Goal: Task Accomplishment & Management: Complete application form

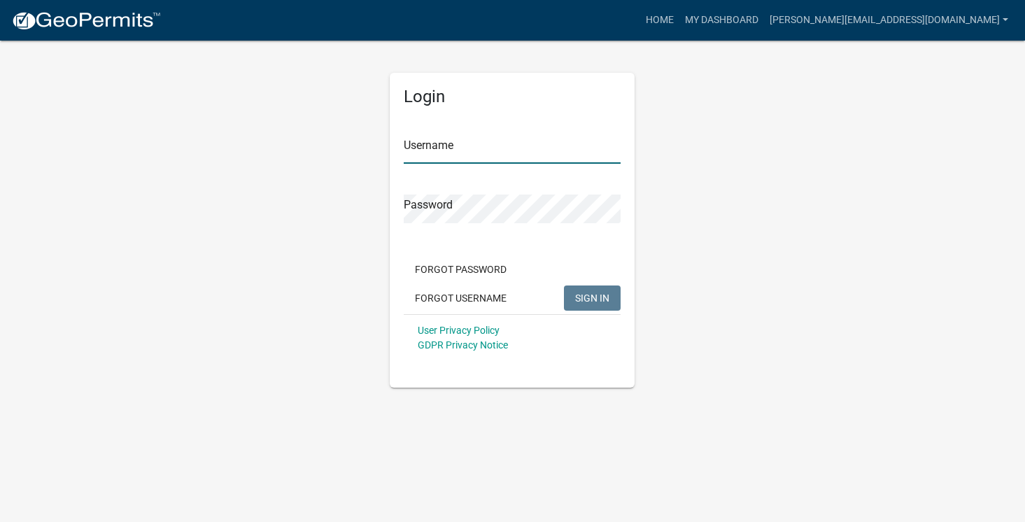
type input "[PERSON_NAME][EMAIL_ADDRESS][DOMAIN_NAME]"
click at [601, 296] on span "SIGN IN" at bounding box center [592, 297] width 34 height 11
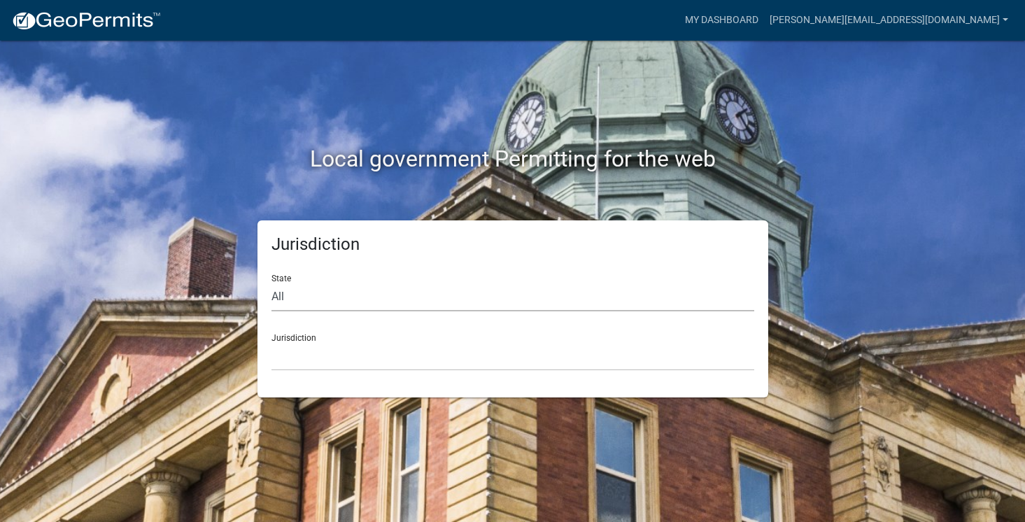
click at [482, 299] on select "All [US_STATE] [US_STATE] [US_STATE] [US_STATE] [US_STATE] [US_STATE] [US_STATE…" at bounding box center [513, 297] width 483 height 29
select select "[US_STATE]"
click at [272, 283] on select "All [US_STATE] [US_STATE] [US_STATE] [US_STATE] [US_STATE] [US_STATE] [US_STATE…" at bounding box center [513, 297] width 483 height 29
click at [443, 354] on select "[GEOGRAPHIC_DATA], [US_STATE][PERSON_NAME][GEOGRAPHIC_DATA], [US_STATE][PERSON_…" at bounding box center [513, 356] width 483 height 29
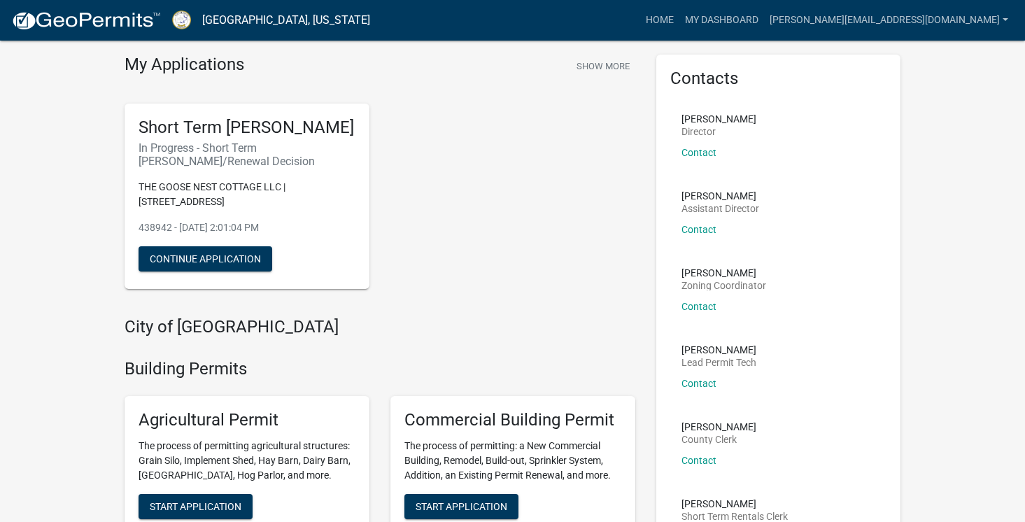
scroll to position [60, 0]
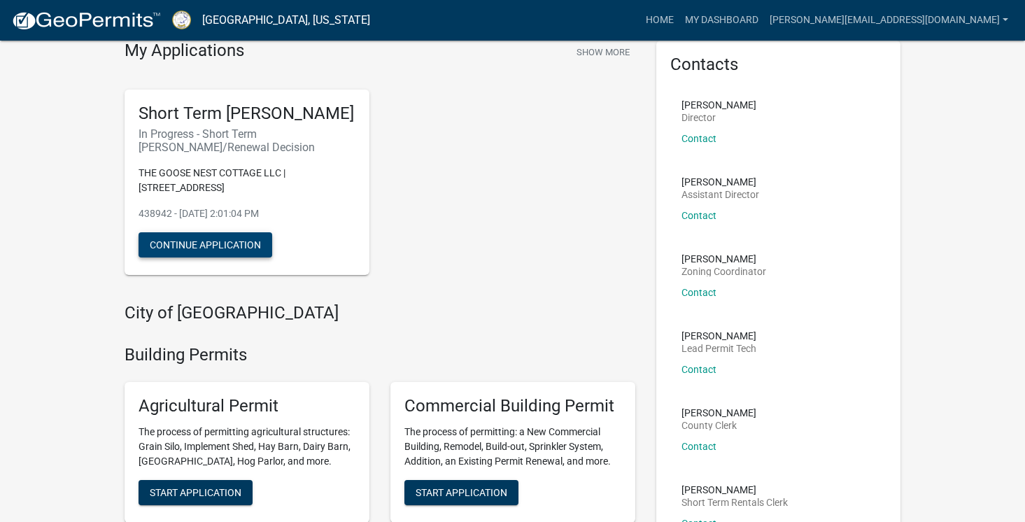
click at [228, 258] on button "Continue Application" at bounding box center [206, 244] width 134 height 25
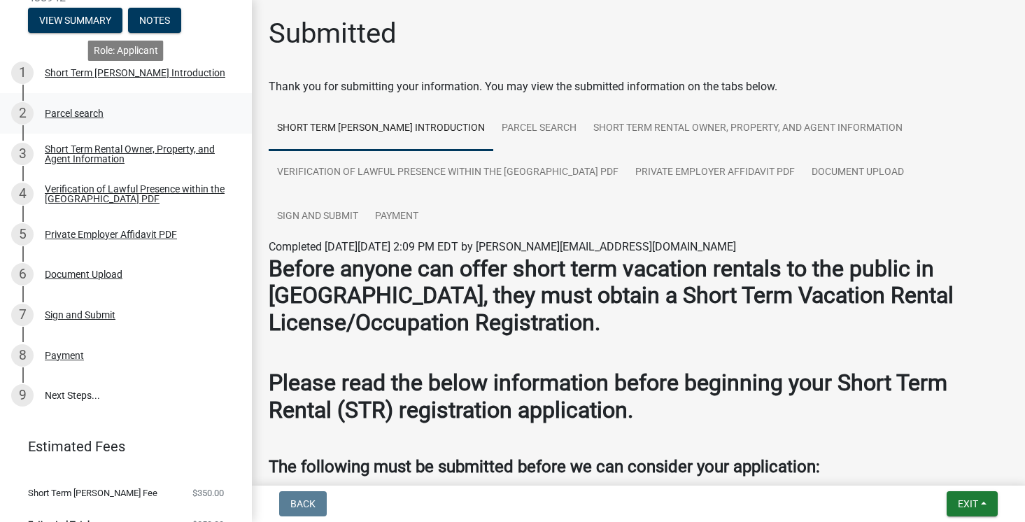
scroll to position [199, 0]
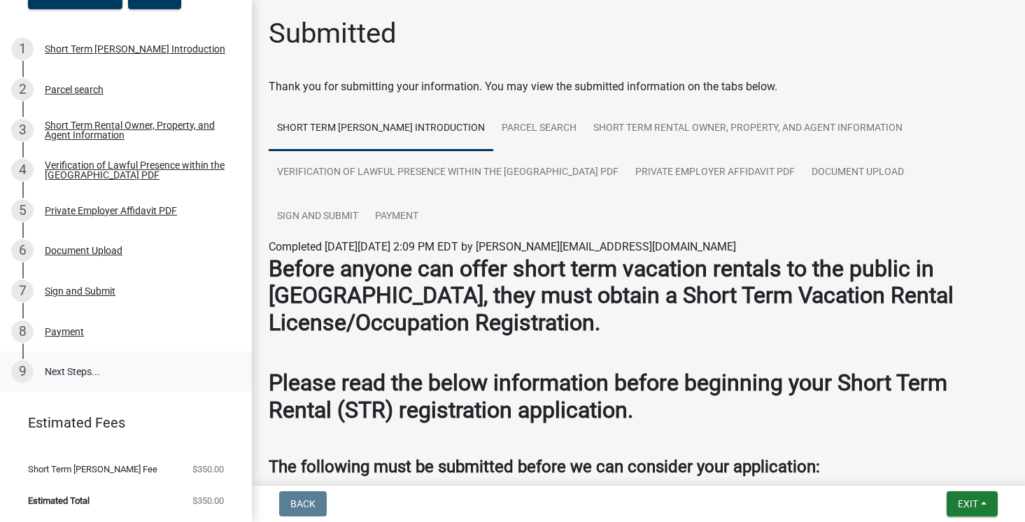
click at [46, 371] on link "9 Next Steps..." at bounding box center [126, 371] width 252 height 41
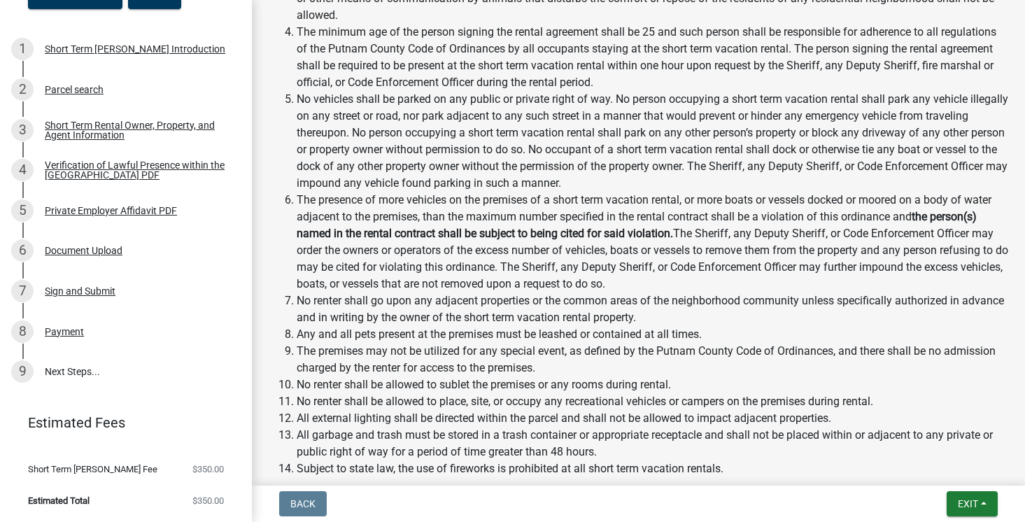
scroll to position [2233, 0]
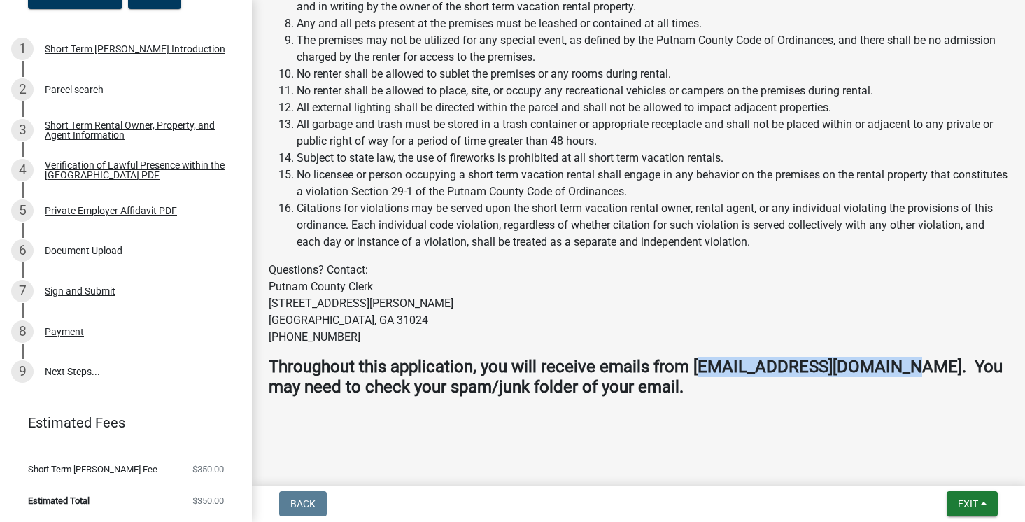
drag, startPoint x: 892, startPoint y: 370, endPoint x: 698, endPoint y: 374, distance: 193.9
click at [698, 374] on strong "Throughout this application, you will receive emails from [EMAIL_ADDRESS][DOMAI…" at bounding box center [636, 377] width 734 height 40
drag, startPoint x: 694, startPoint y: 373, endPoint x: 891, endPoint y: 373, distance: 196.7
click at [891, 373] on strong "Throughout this application, you will receive emails from [EMAIL_ADDRESS][DOMAI…" at bounding box center [636, 377] width 734 height 40
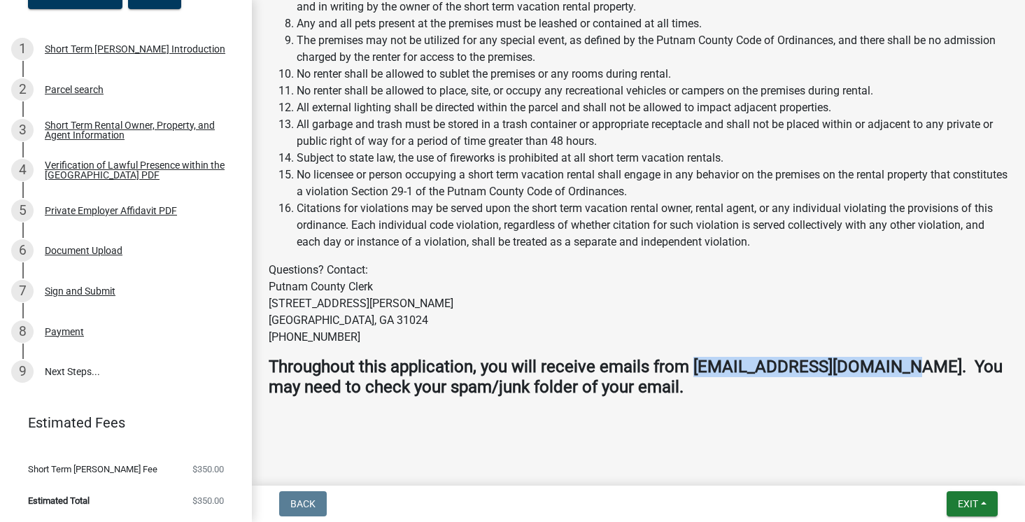
copy strong "[EMAIL_ADDRESS][DOMAIN_NAME]"
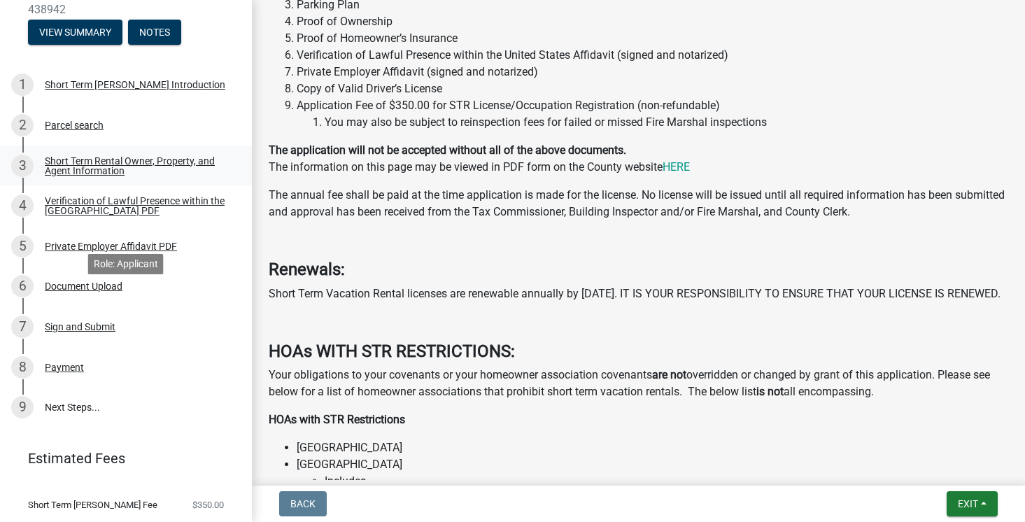
scroll to position [199, 0]
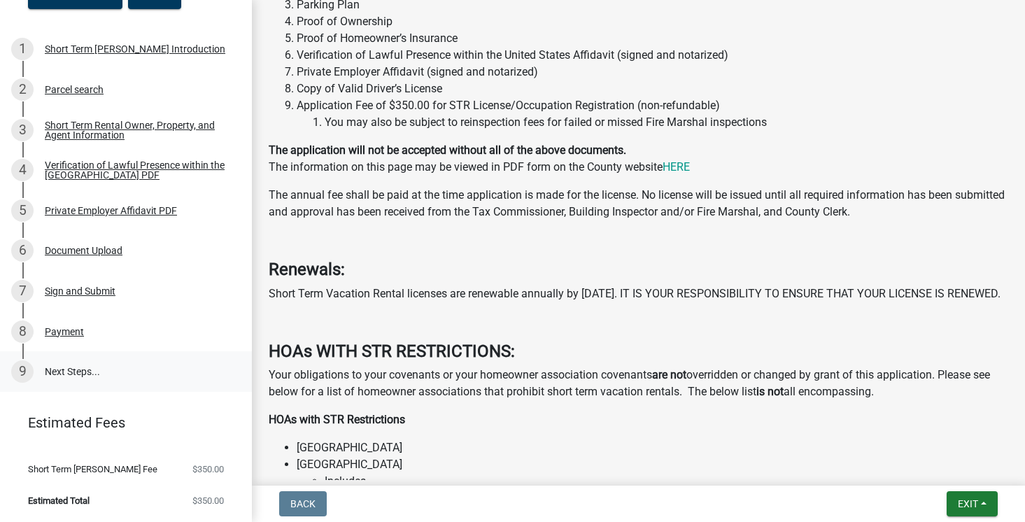
click at [88, 375] on link "9 Next Steps..." at bounding box center [126, 371] width 252 height 41
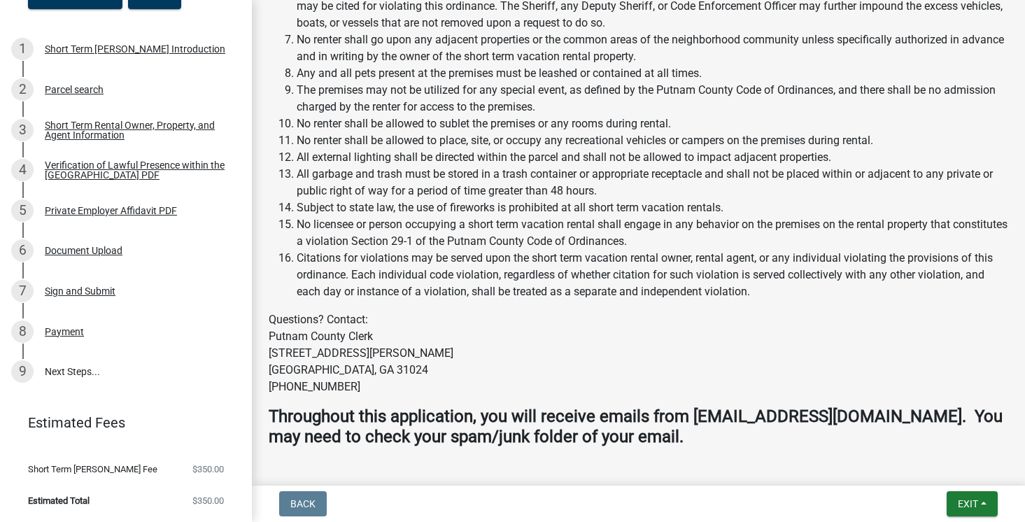
scroll to position [2233, 0]
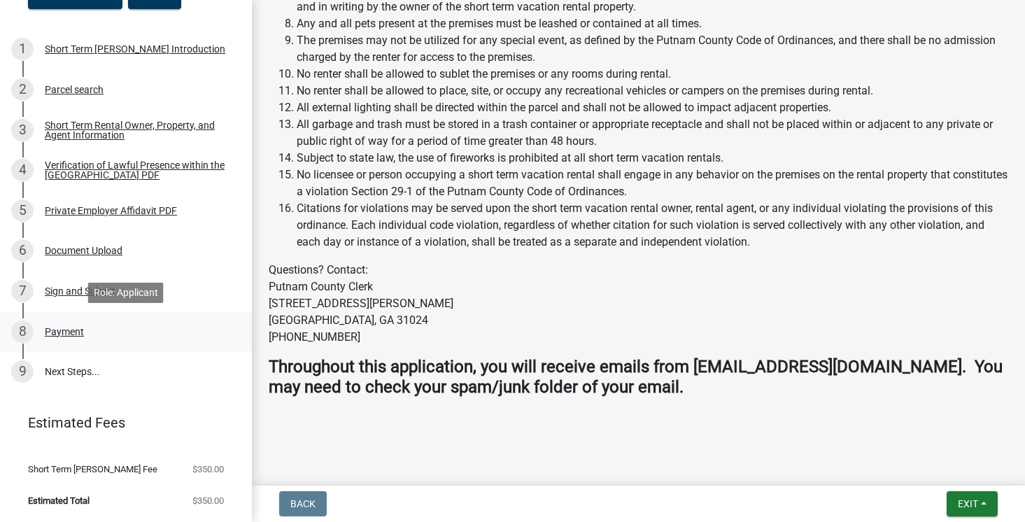
click at [66, 329] on div "Payment" at bounding box center [64, 332] width 39 height 10
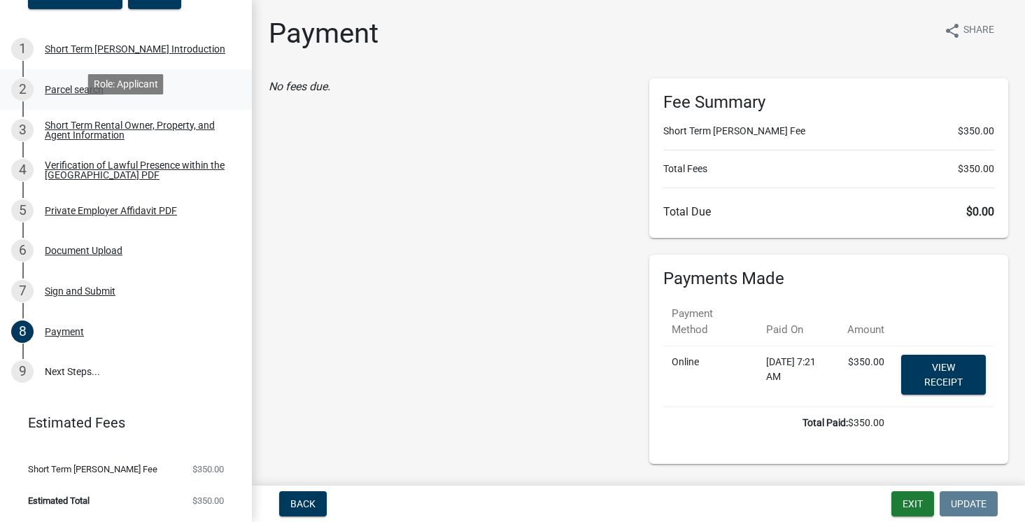
scroll to position [0, 0]
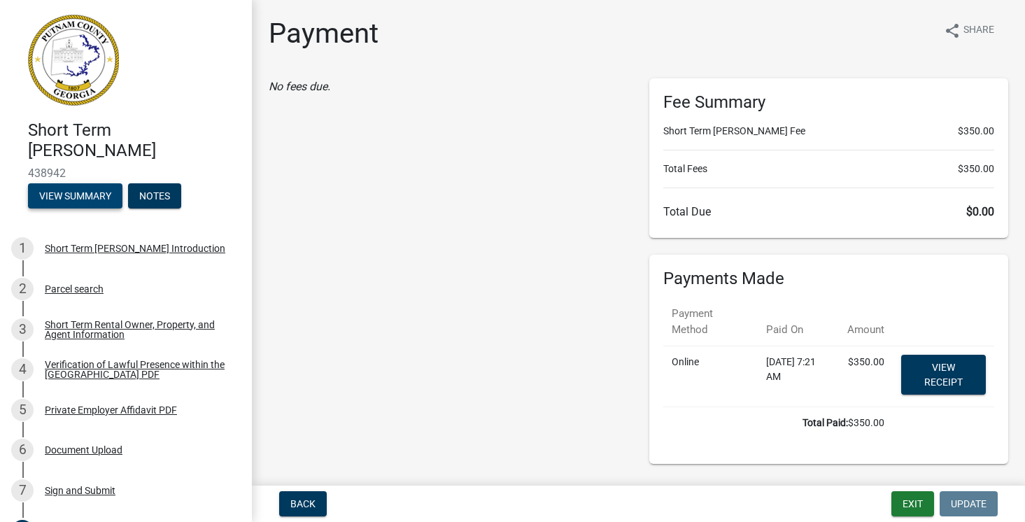
click at [87, 197] on button "View Summary" at bounding box center [75, 195] width 94 height 25
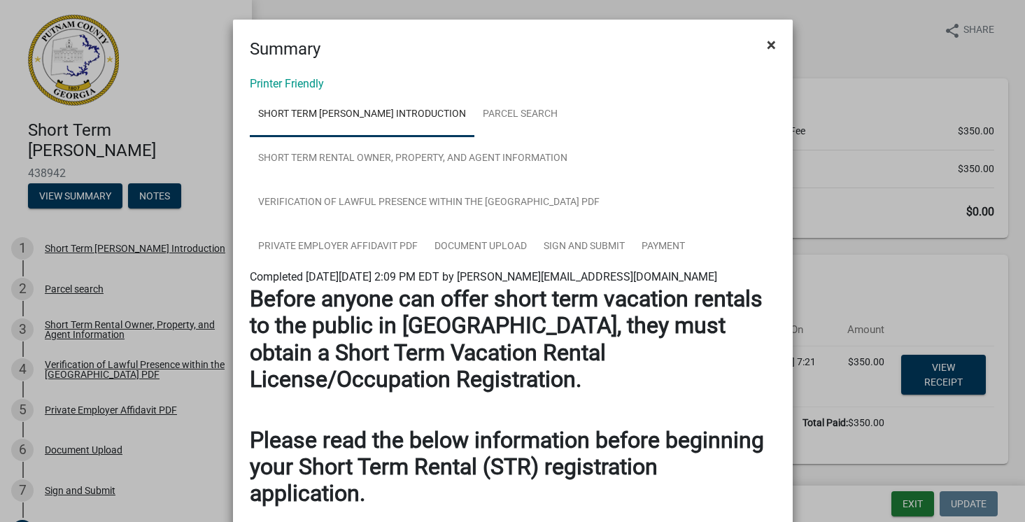
click at [780, 47] on button "×" at bounding box center [771, 44] width 31 height 39
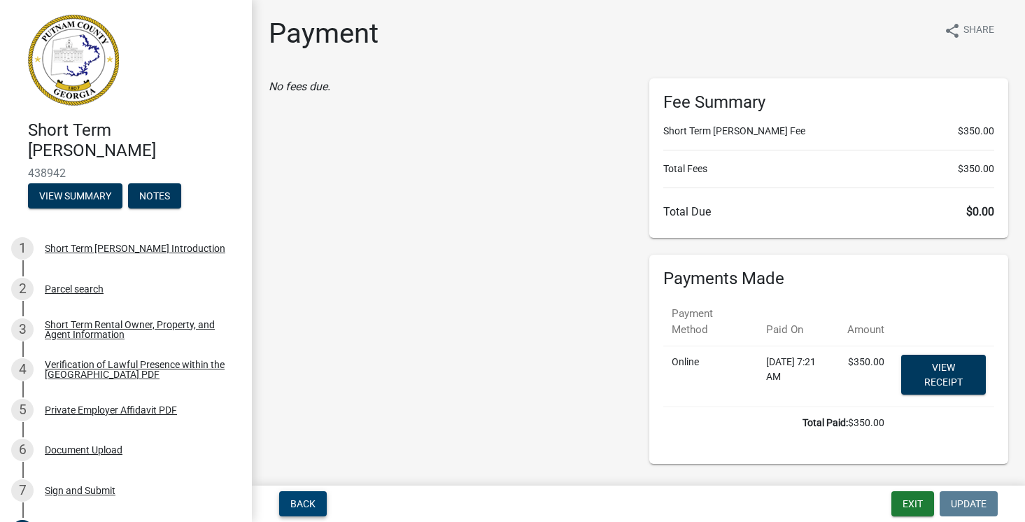
click at [304, 496] on button "Back" at bounding box center [303, 503] width 48 height 25
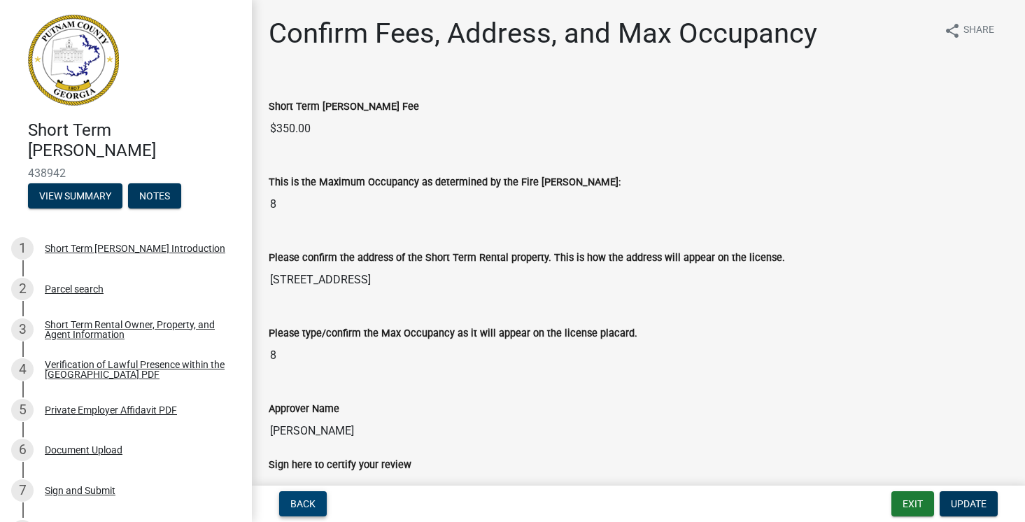
click at [304, 496] on button "Back" at bounding box center [303, 503] width 48 height 25
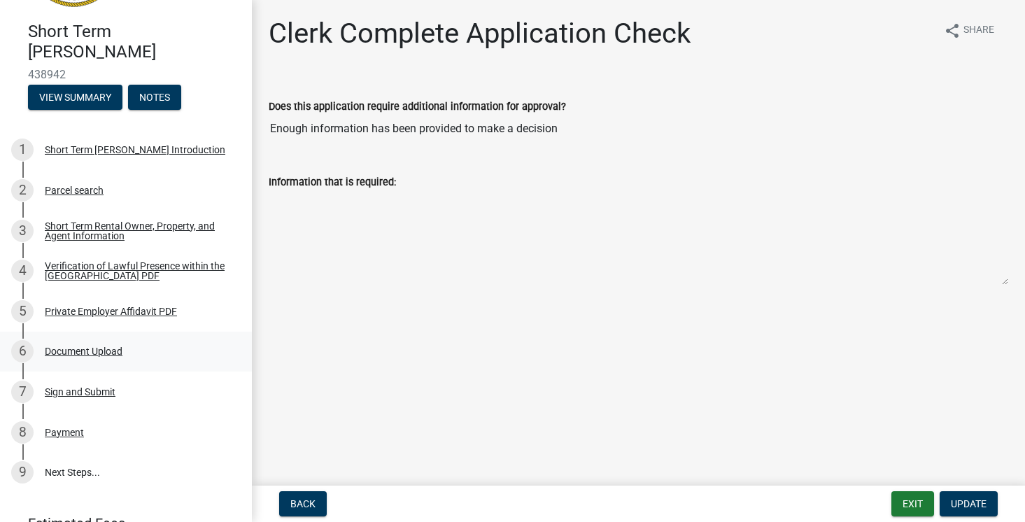
scroll to position [199, 0]
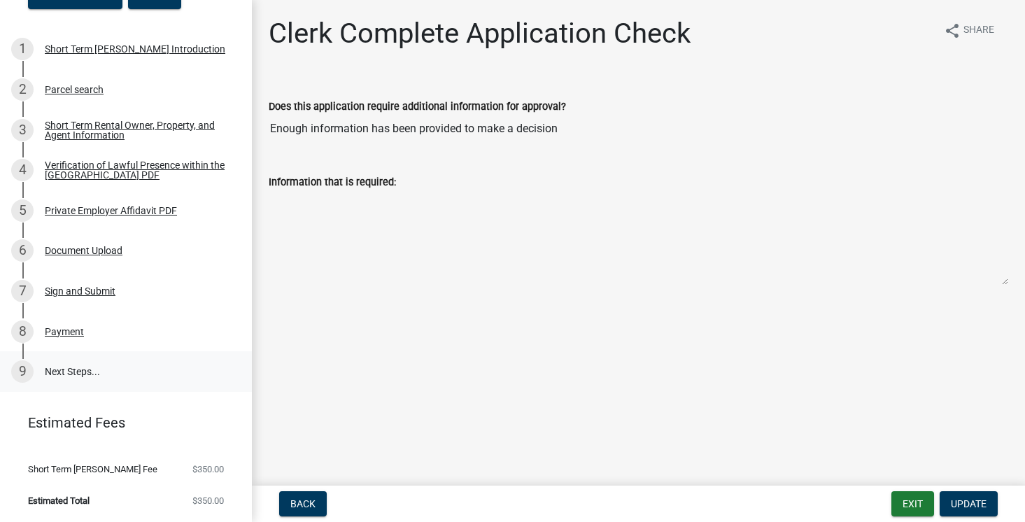
click at [73, 370] on link "9 Next Steps..." at bounding box center [126, 371] width 252 height 41
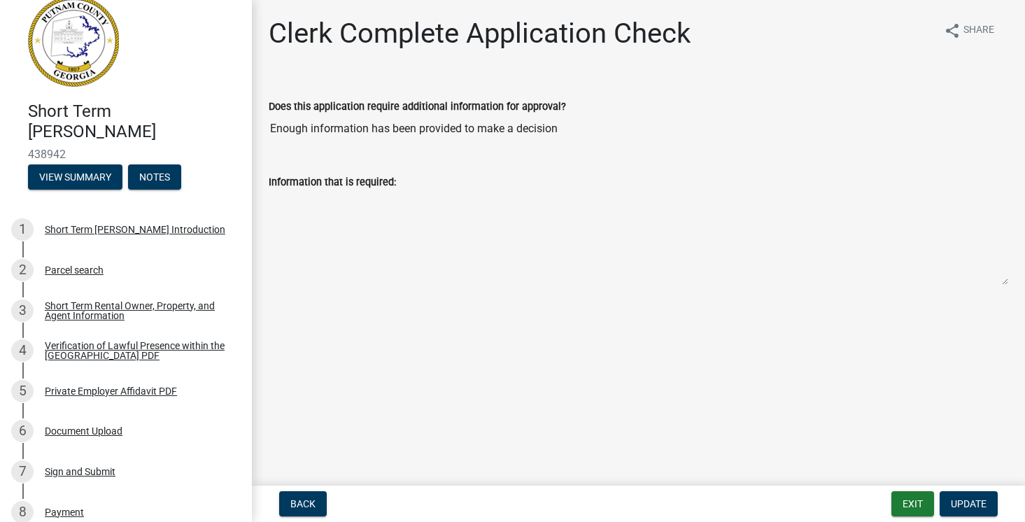
scroll to position [0, 0]
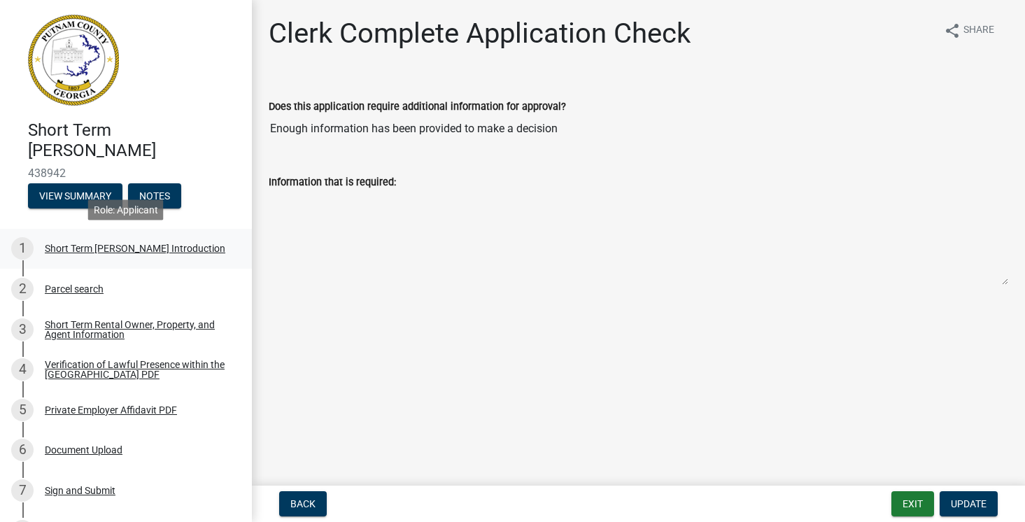
click at [83, 245] on div "Short Term [PERSON_NAME] Introduction" at bounding box center [135, 249] width 181 height 10
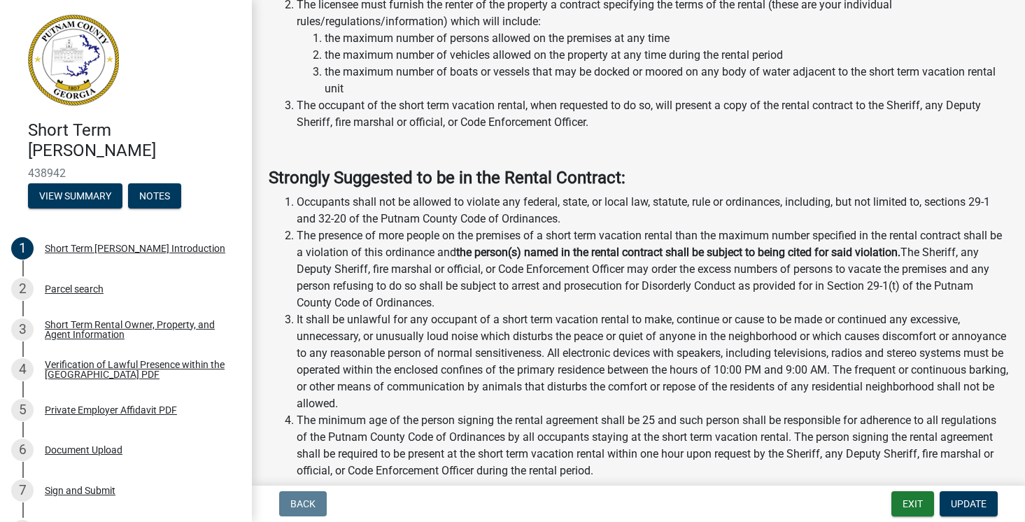
scroll to position [1341, 0]
click at [110, 190] on button "View Summary" at bounding box center [75, 195] width 94 height 25
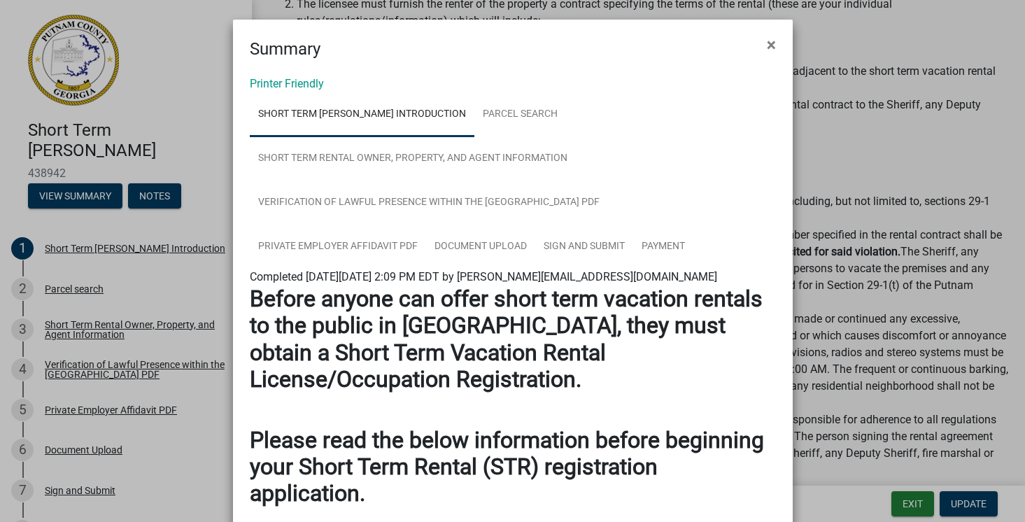
click at [172, 141] on ngb-modal-window "Summary × Printer Friendly Short Term [PERSON_NAME] Introduction Parcel search …" at bounding box center [512, 261] width 1025 height 522
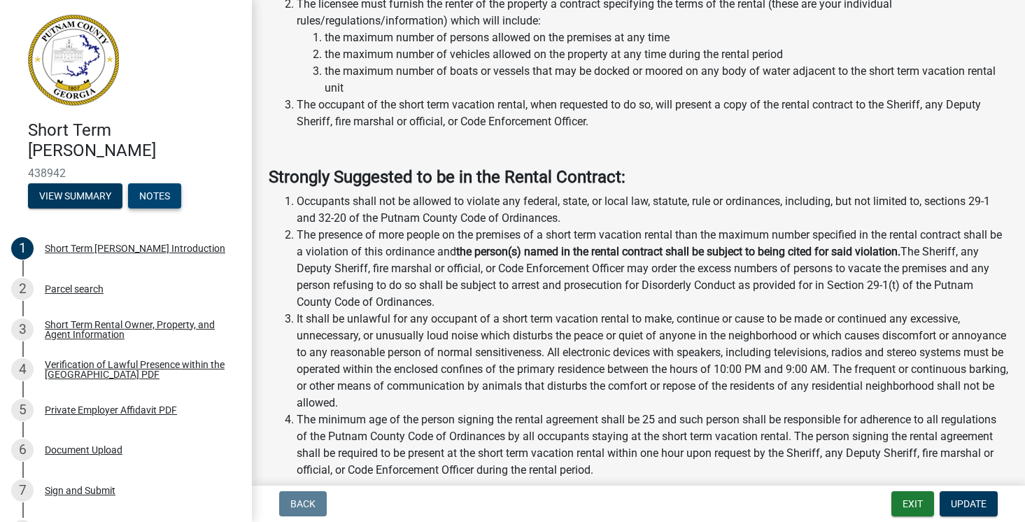
click at [151, 186] on button "Notes" at bounding box center [154, 195] width 53 height 25
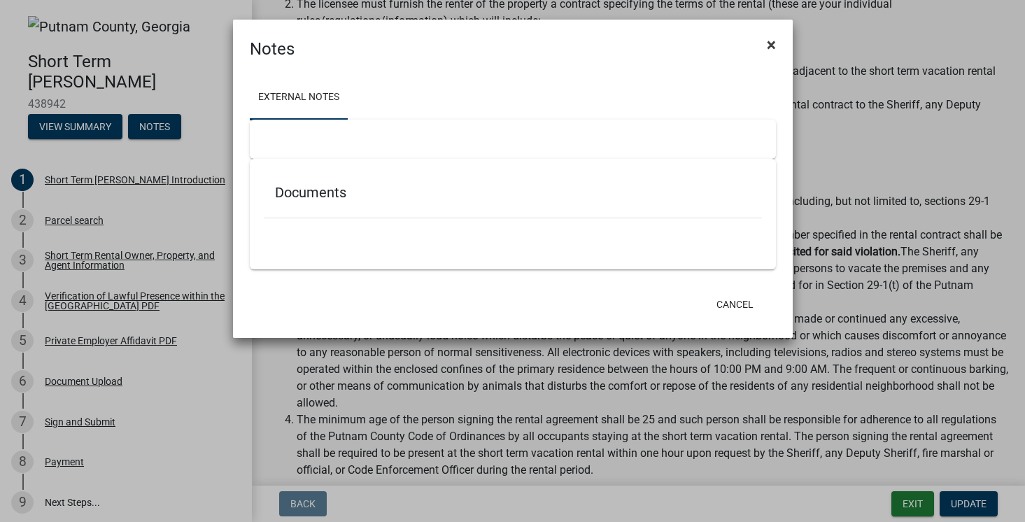
click at [771, 40] on span "×" at bounding box center [771, 45] width 9 height 20
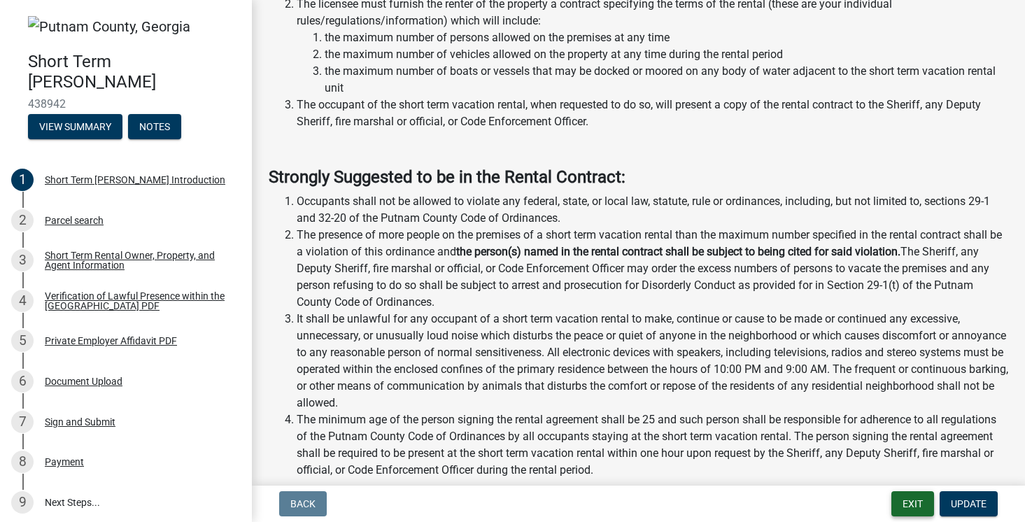
click at [906, 507] on button "Exit" at bounding box center [913, 503] width 43 height 25
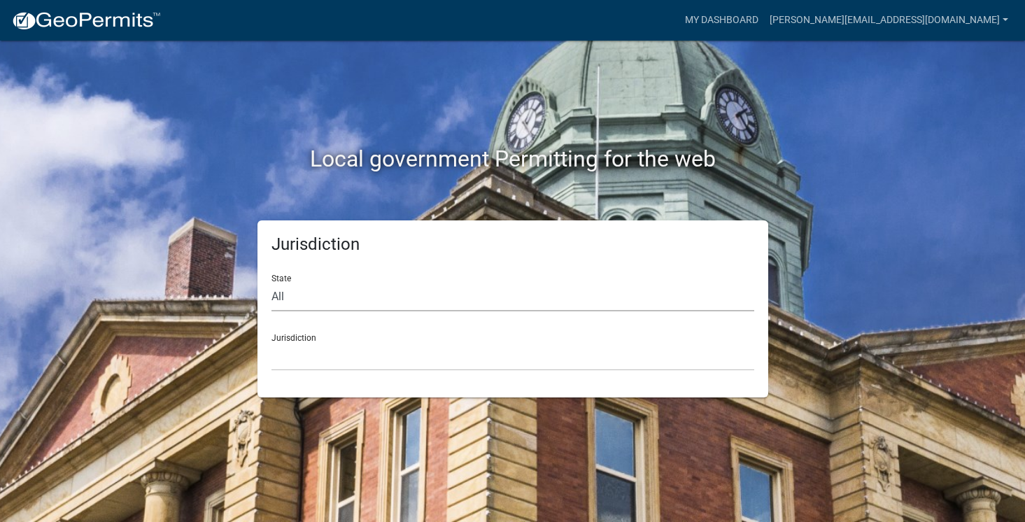
click at [480, 293] on select "All [US_STATE] [US_STATE] [US_STATE] [US_STATE] [US_STATE] [US_STATE] [US_STATE…" at bounding box center [513, 297] width 483 height 29
select select "[US_STATE]"
click at [272, 283] on select "All [US_STATE] [US_STATE] [US_STATE] [US_STATE] [US_STATE] [US_STATE] [US_STATE…" at bounding box center [513, 297] width 483 height 29
click at [420, 351] on select "[GEOGRAPHIC_DATA], [US_STATE][PERSON_NAME][GEOGRAPHIC_DATA], [US_STATE][PERSON_…" at bounding box center [513, 356] width 483 height 29
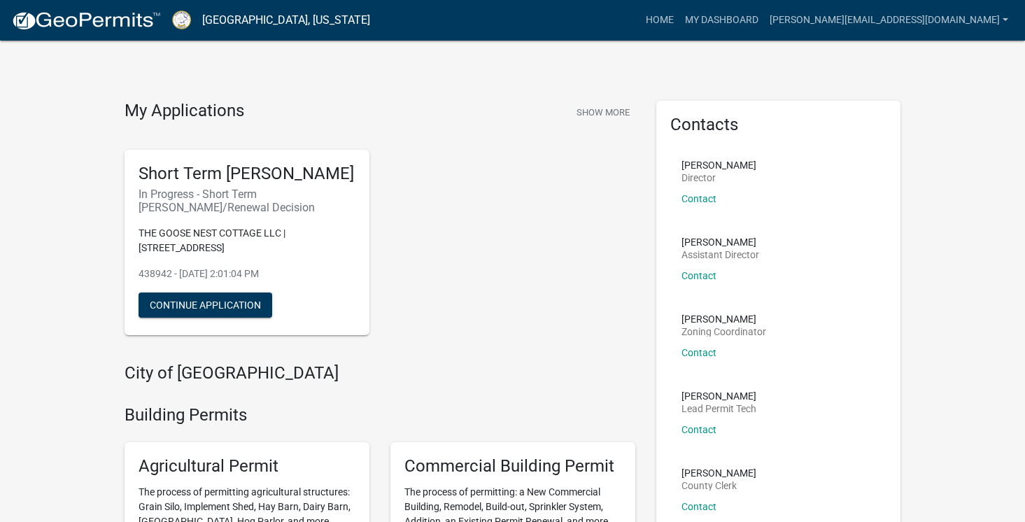
drag, startPoint x: 258, startPoint y: 269, endPoint x: 164, endPoint y: 263, distance: 94.0
click at [164, 255] on p "THE GOOSE NEST COTTAGE LLC | [STREET_ADDRESS]" at bounding box center [247, 240] width 217 height 29
click at [311, 309] on div "Short Term [PERSON_NAME] In Progress - Short Term [PERSON_NAME]/Renewal Decisio…" at bounding box center [247, 242] width 245 height 185
drag, startPoint x: 293, startPoint y: 290, endPoint x: 131, endPoint y: 257, distance: 165.7
click at [131, 257] on div "Short Term [PERSON_NAME] In Progress - Short Term [PERSON_NAME]/Renewal Decisio…" at bounding box center [247, 242] width 245 height 185
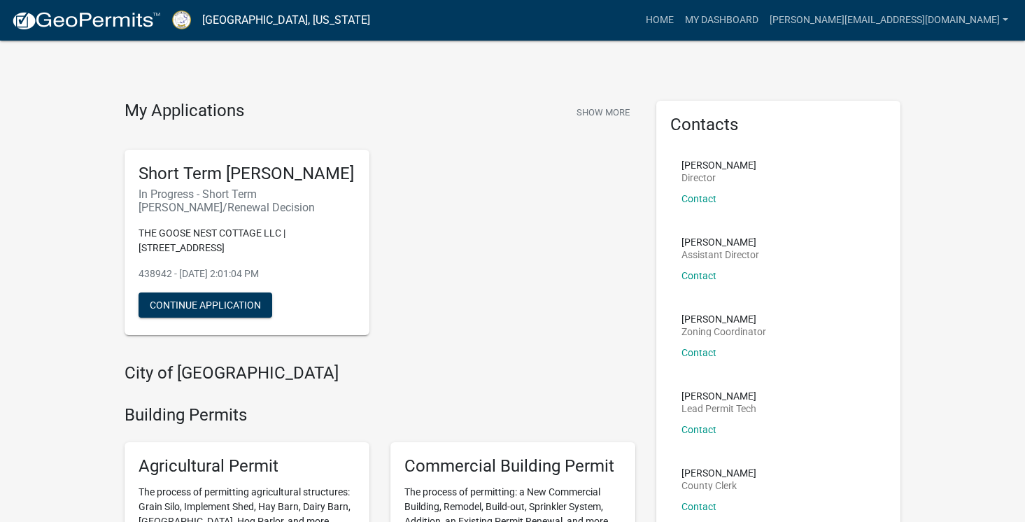
copy div "THE GOOSE NEST COTTAGE LLC | [STREET_ADDRESS] - [DATE] 2:01:04 PM"
